Goal: Use online tool/utility: Utilize a website feature to perform a specific function

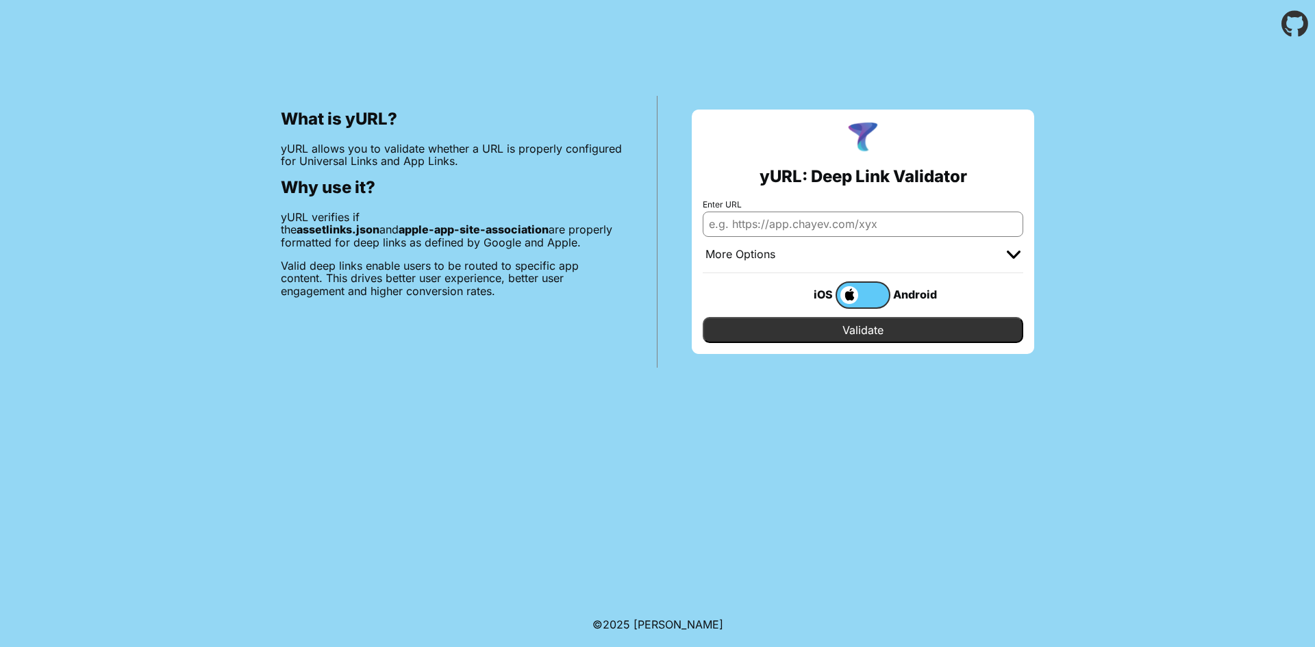
click at [777, 218] on input "Enter URL" at bounding box center [863, 224] width 321 height 25
click at [724, 222] on input "http://" at bounding box center [863, 224] width 321 height 25
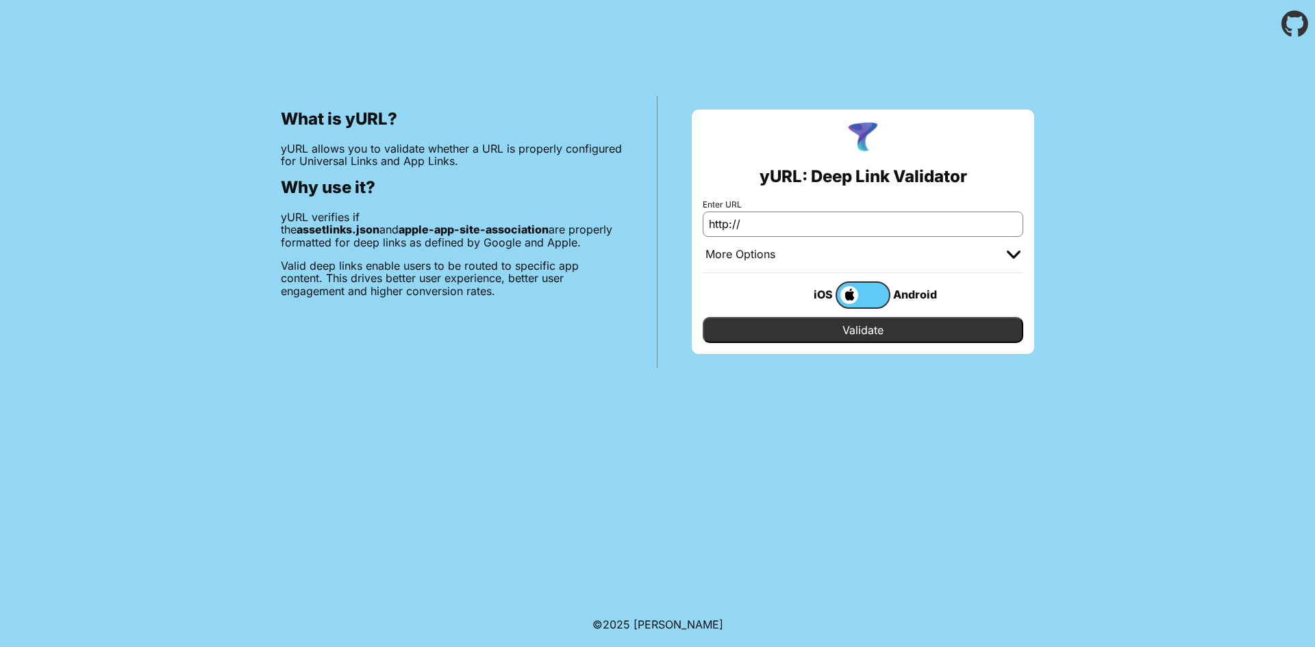
click at [775, 229] on input "http://" at bounding box center [863, 224] width 321 height 25
drag, startPoint x: 768, startPoint y: 227, endPoint x: 755, endPoint y: 215, distance: 17.9
click at [656, 221] on div "What is yURL? yURL allows you to validate whether a URL is properly configured …" at bounding box center [657, 208] width 1315 height 320
click at [755, 215] on input "http://" at bounding box center [863, 224] width 321 height 25
click at [802, 223] on input "http://" at bounding box center [863, 224] width 321 height 25
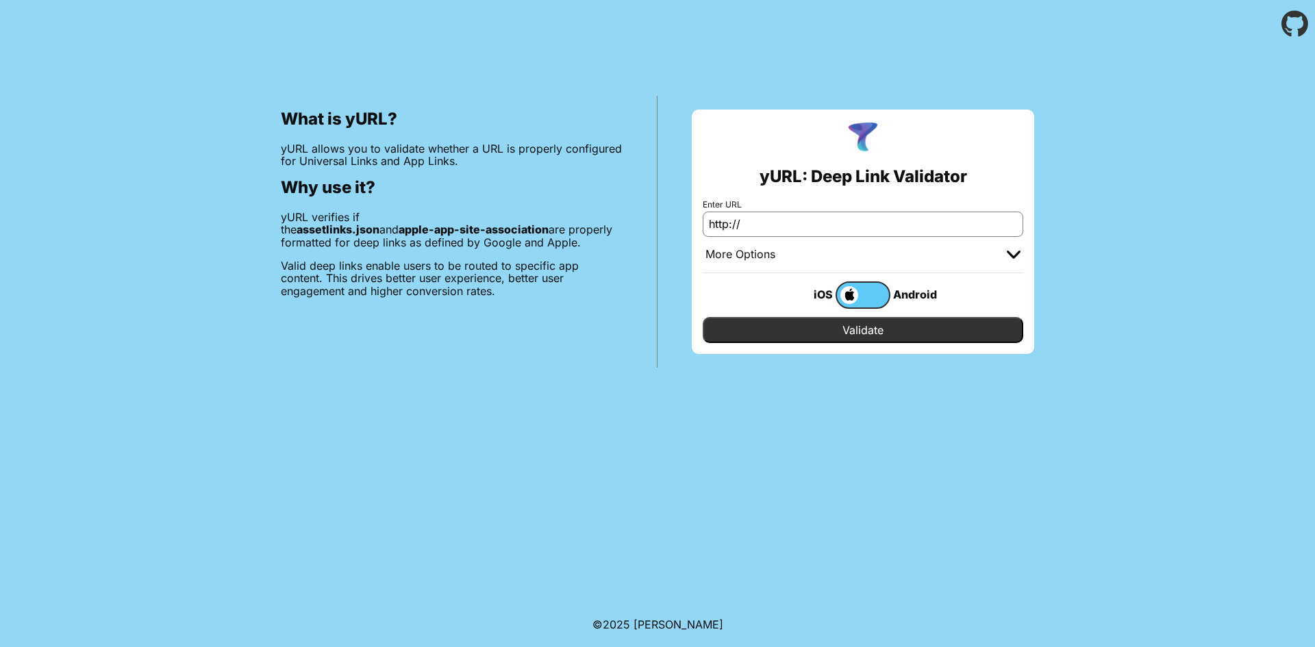
paste input "[URL][TECHNICAL_ID]"
paste input "text"
drag, startPoint x: 810, startPoint y: 223, endPoint x: 946, endPoint y: 216, distance: 136.5
click at [946, 216] on input "[URL][TECHNICAL_ID]" at bounding box center [863, 224] width 321 height 25
paste input "/.well-known/apple-app-site-association'"
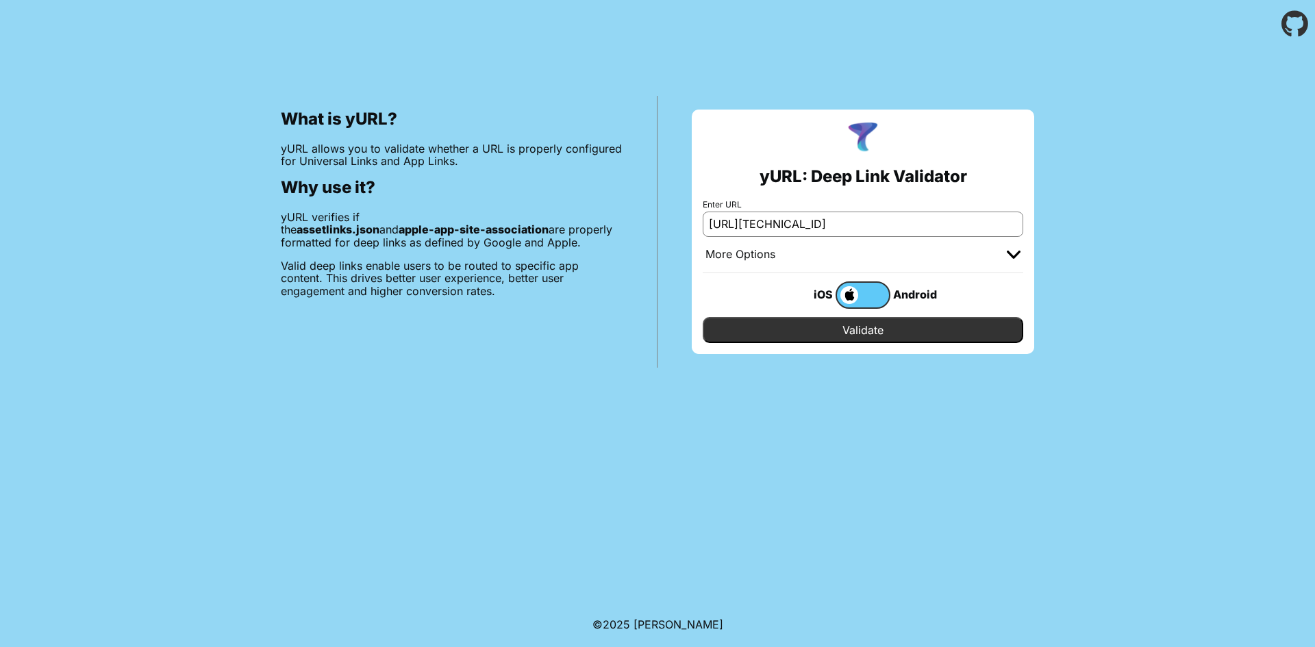
type input "[URL][TECHNICAL_ID]"
click at [703, 317] on input "Validate" at bounding box center [863, 330] width 321 height 26
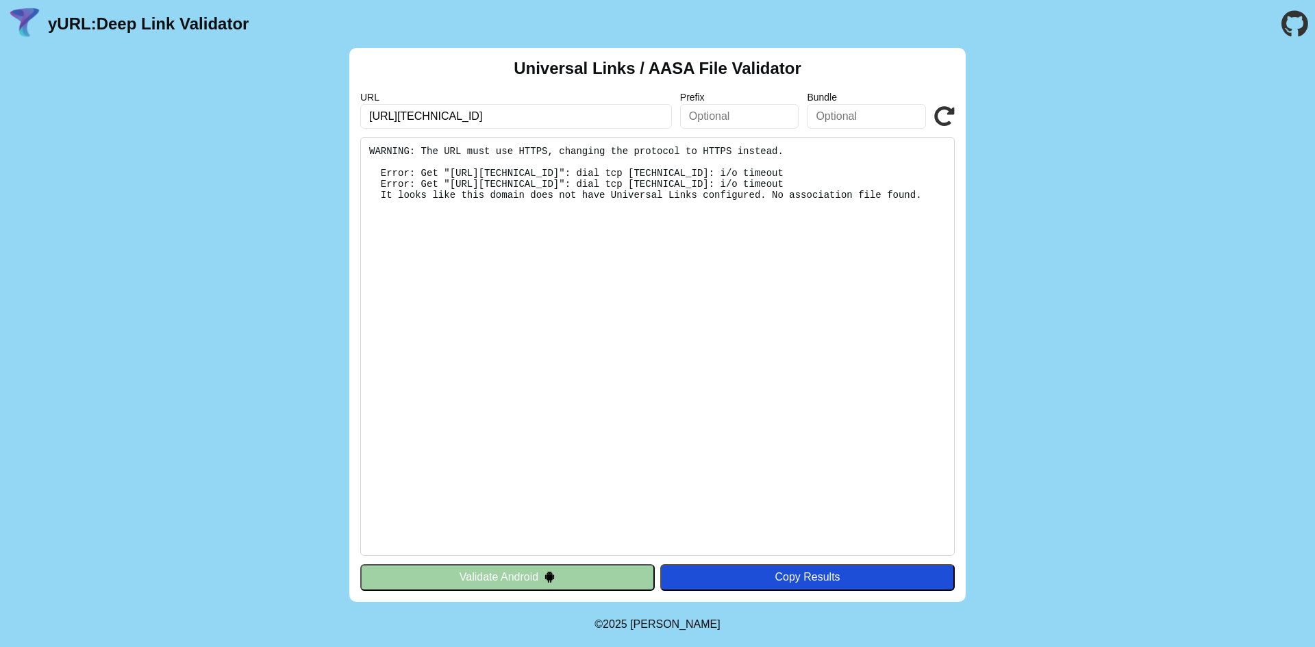
click at [786, 574] on div "Copy Results" at bounding box center [807, 577] width 281 height 12
drag, startPoint x: 693, startPoint y: 297, endPoint x: 368, endPoint y: 151, distance: 356.6
click at [368, 151] on pre "WARNING: The URL must use HTTPS, changing the protocol to HTTPS instead. Error:…" at bounding box center [657, 346] width 595 height 419
copy pre "WARNING: The URL must use HTTPS, changing the protocol to HTTPS instead. Error:…"
drag, startPoint x: 909, startPoint y: 209, endPoint x: 351, endPoint y: 145, distance: 562.1
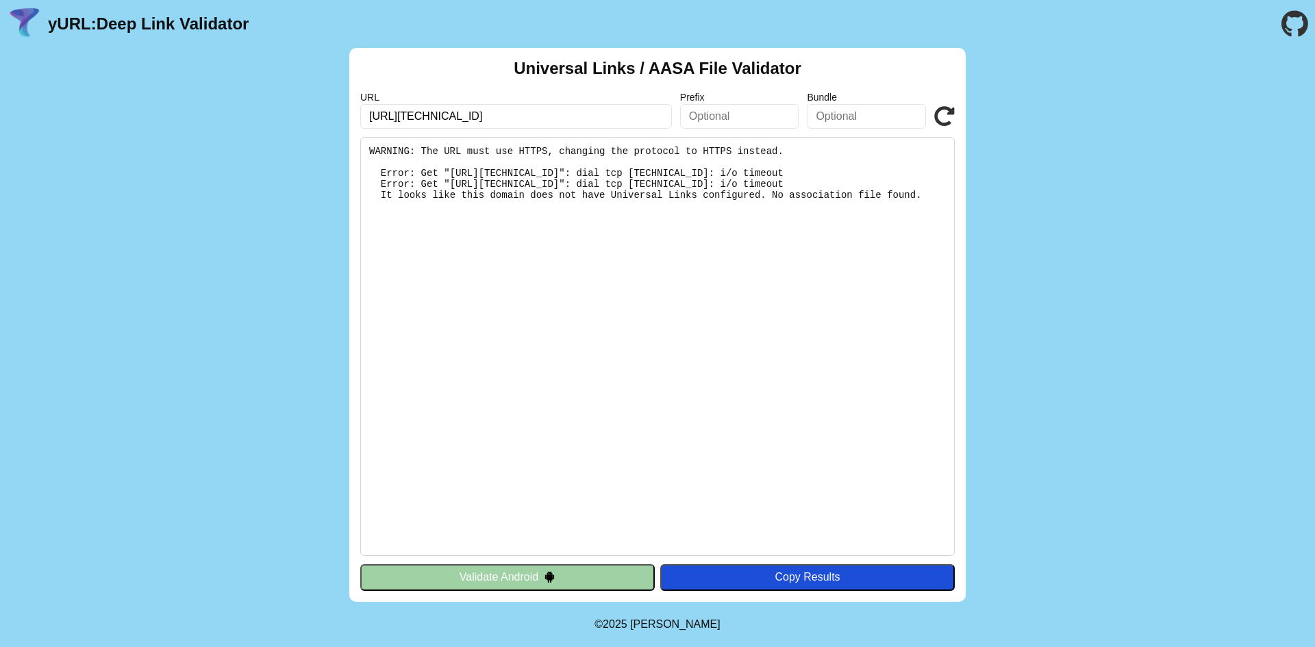
click at [351, 145] on div "Universal Links / AASA File Validator URL [URL][TECHNICAL_ID] Prefix Bundle Val…" at bounding box center [657, 325] width 617 height 554
copy pre "WARNING: The URL must use HTTPS, changing the protocol to HTTPS instead. Error:…"
